Goal: Task Accomplishment & Management: Use online tool/utility

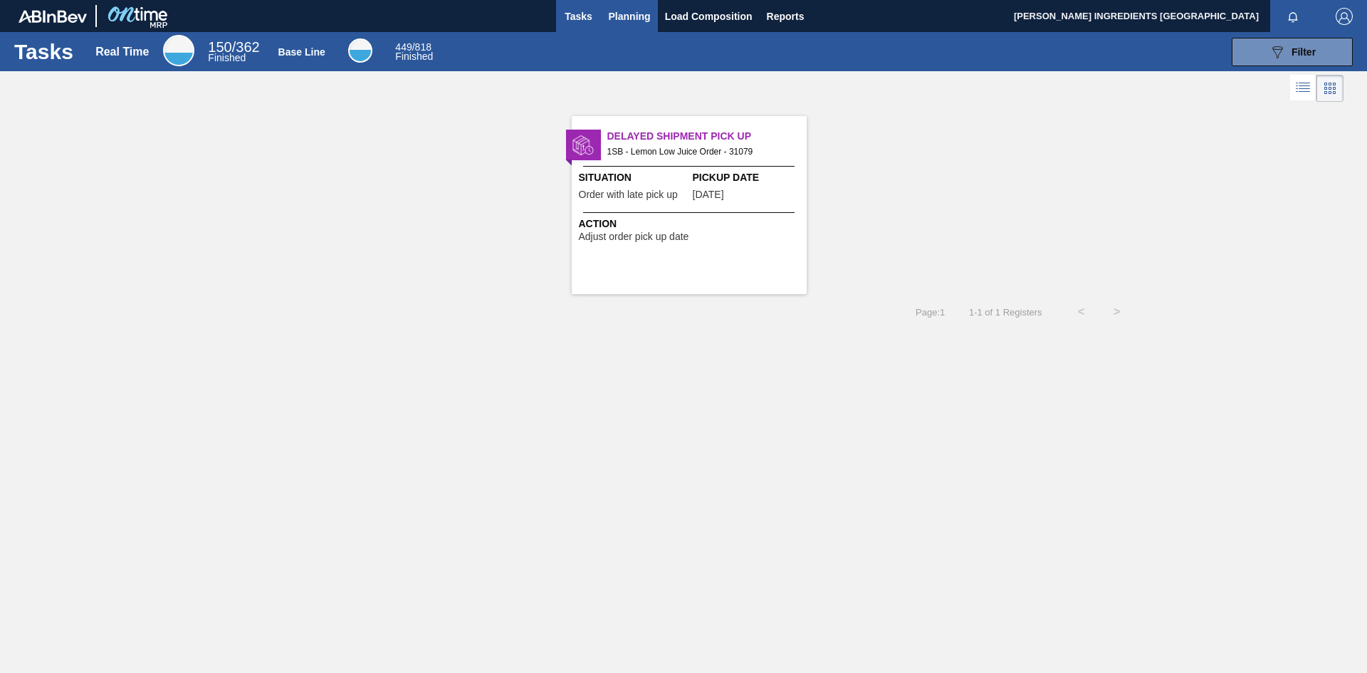
click at [638, 15] on span "Planning" at bounding box center [630, 16] width 42 height 17
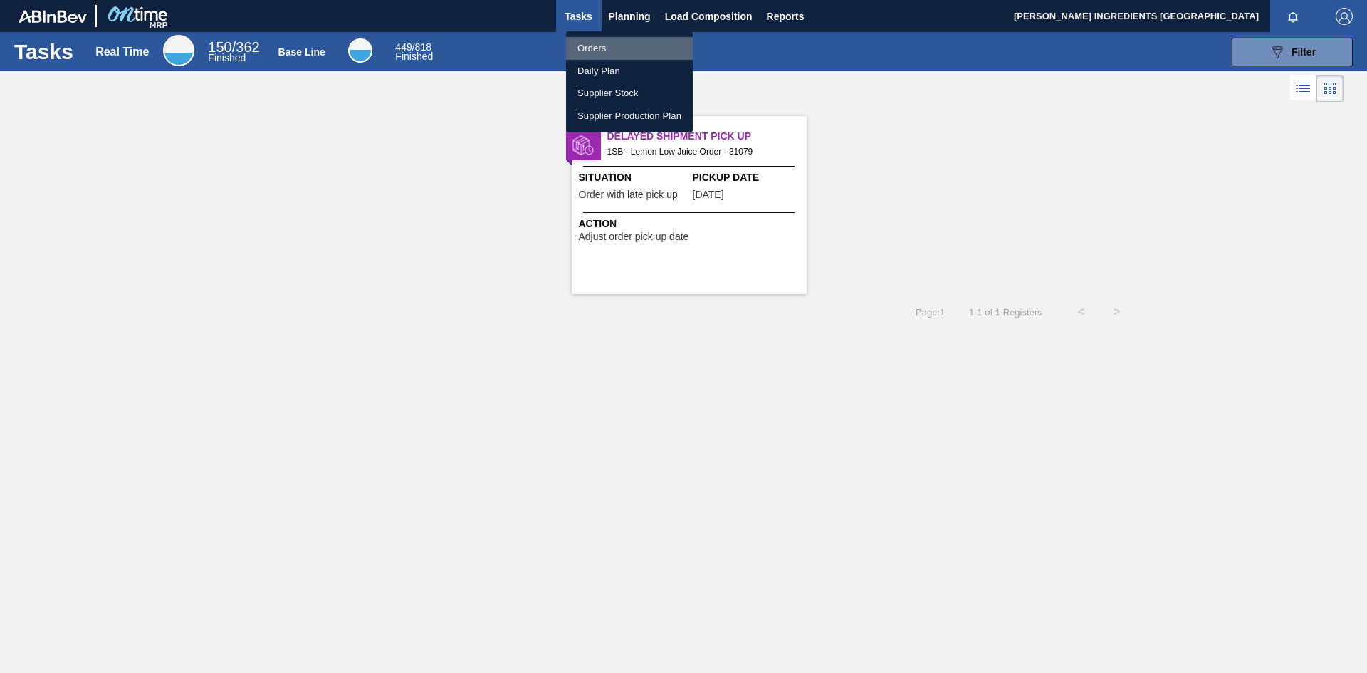
click at [595, 45] on li "Orders" at bounding box center [629, 48] width 127 height 23
